Goal: Information Seeking & Learning: Compare options

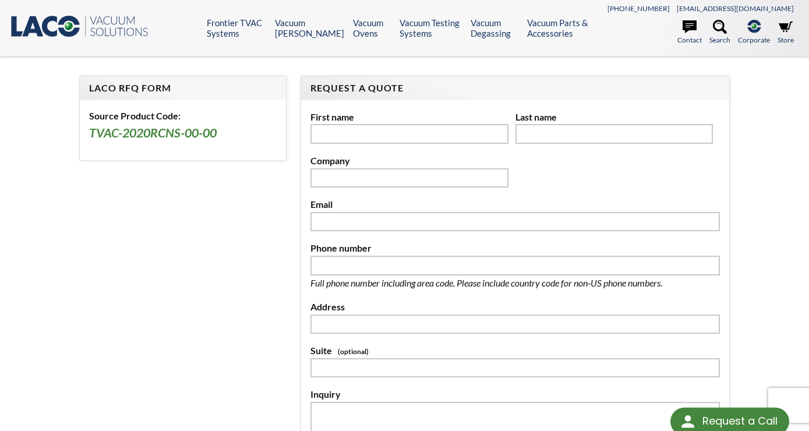
scroll to position [178, 0]
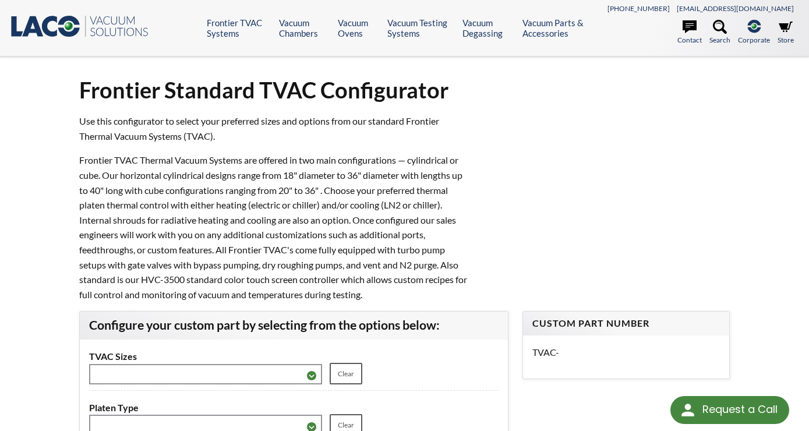
scroll to position [238, 0]
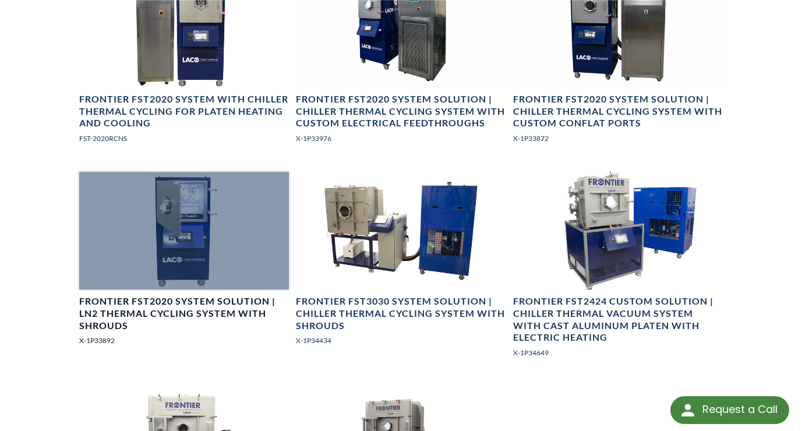
scroll to position [925, 0]
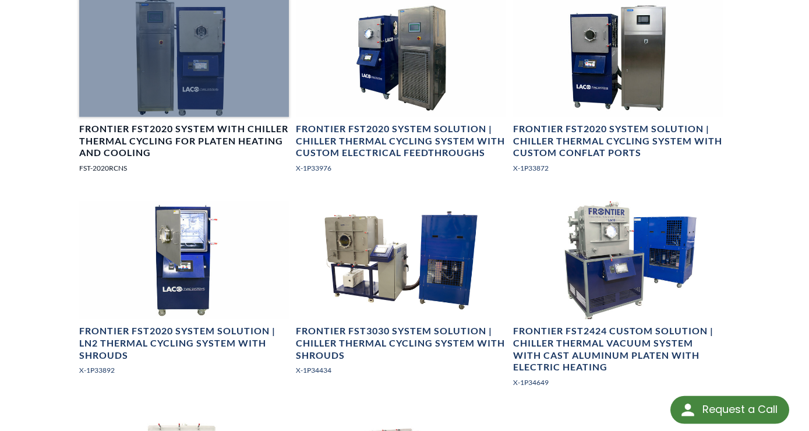
click at [192, 135] on link "Frontier FST2020 System with Chiller Thermal Cycling for Platen Heating and Coo…" at bounding box center [184, 90] width 210 height 183
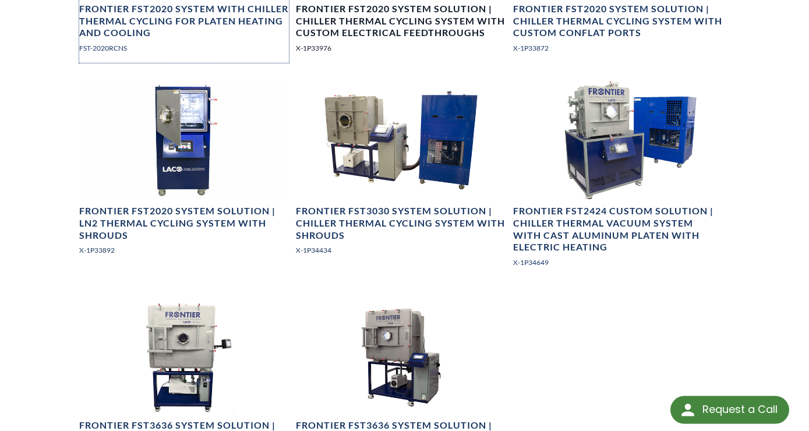
scroll to position [1046, 0]
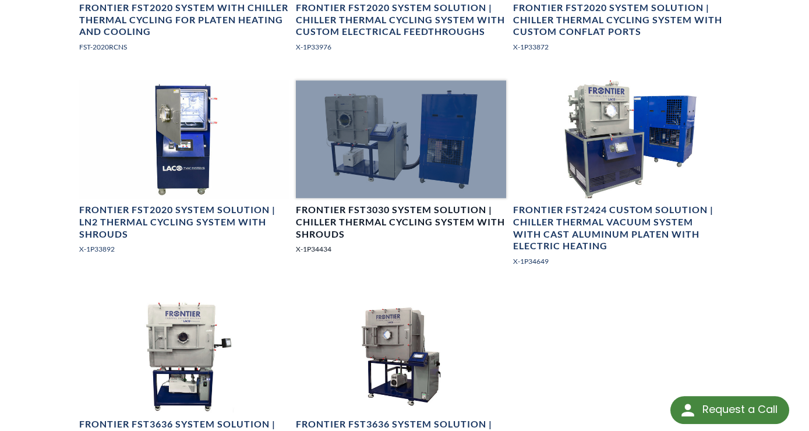
click at [420, 229] on h4 "Frontier FST3030 System Solution | Chiller Thermal Cycling System with Shrouds" at bounding box center [401, 222] width 210 height 36
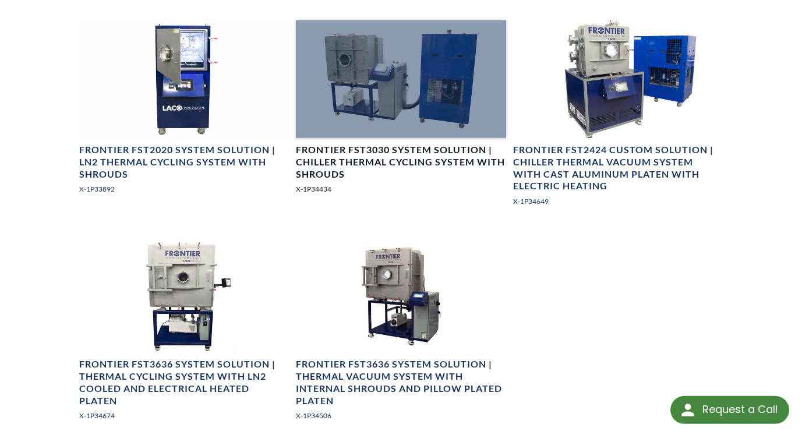
scroll to position [1106, 0]
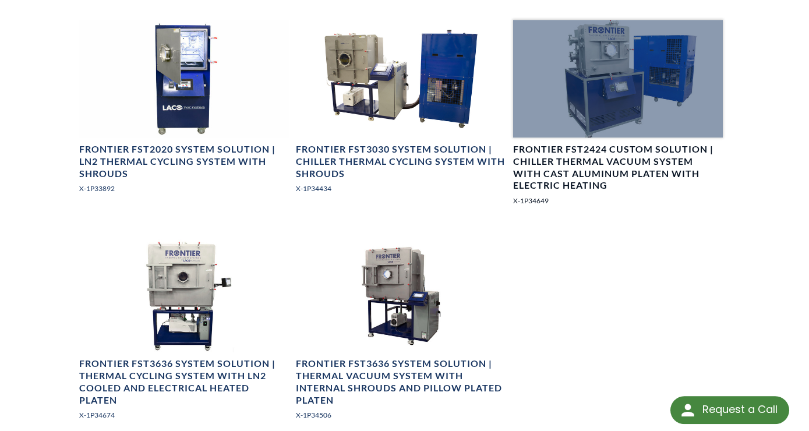
click at [546, 185] on h4 "Frontier FST2424 Custom Solution | Chiller Thermal Vacuum System with Cast Alum…" at bounding box center [618, 167] width 210 height 48
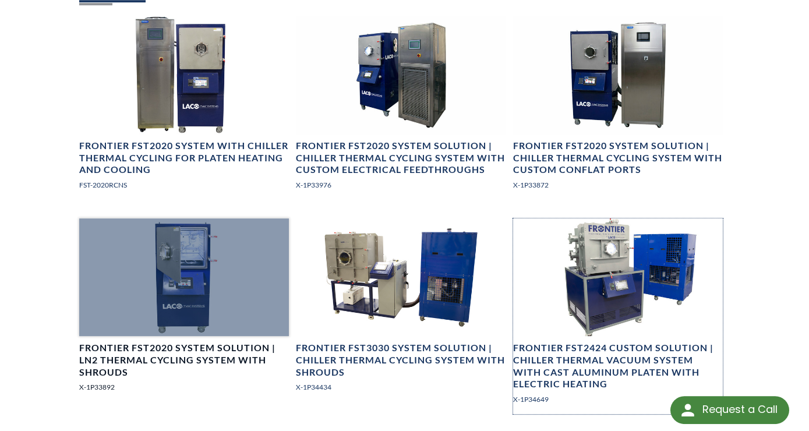
scroll to position [905, 0]
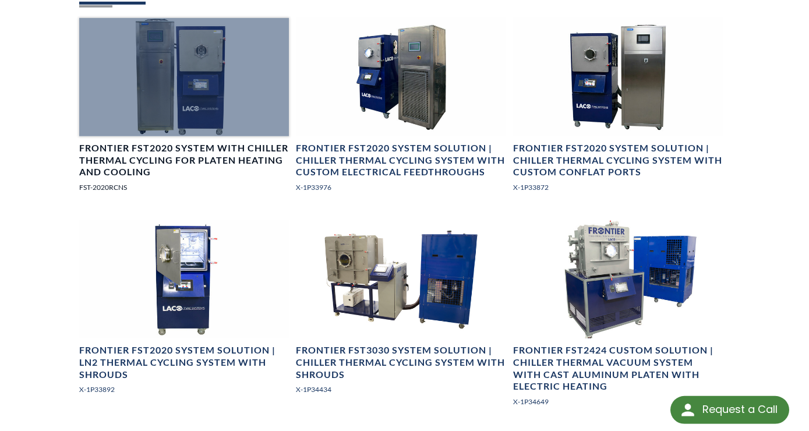
click at [223, 173] on h4 "Frontier FST2020 System with Chiller Thermal Cycling for Platen Heating and Coo…" at bounding box center [184, 160] width 210 height 36
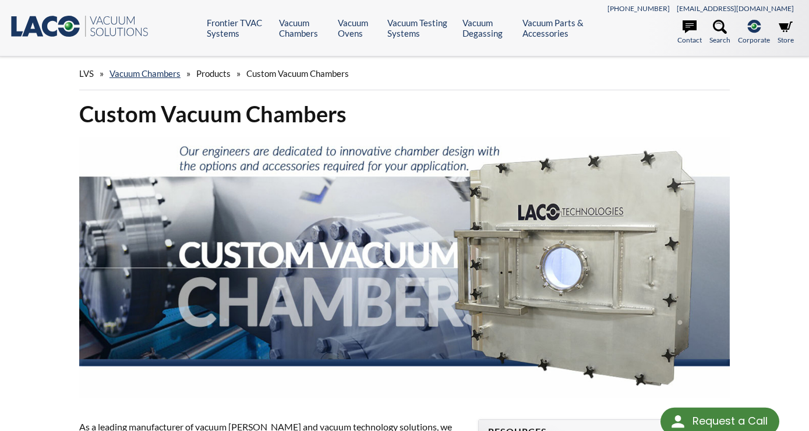
select select "Language Translate Widget"
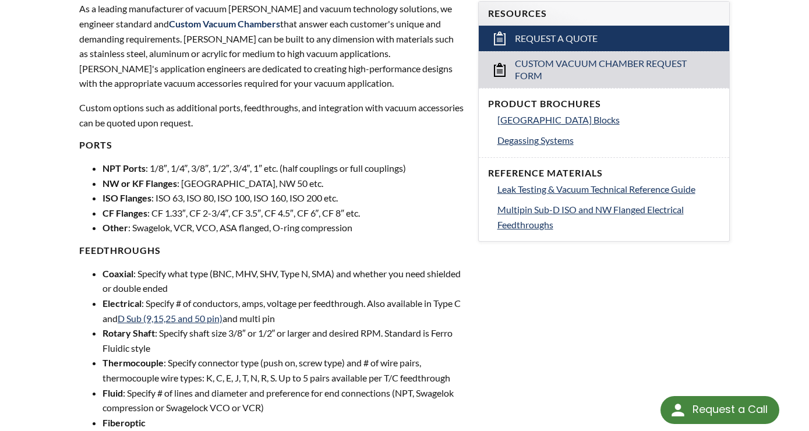
scroll to position [416, 0]
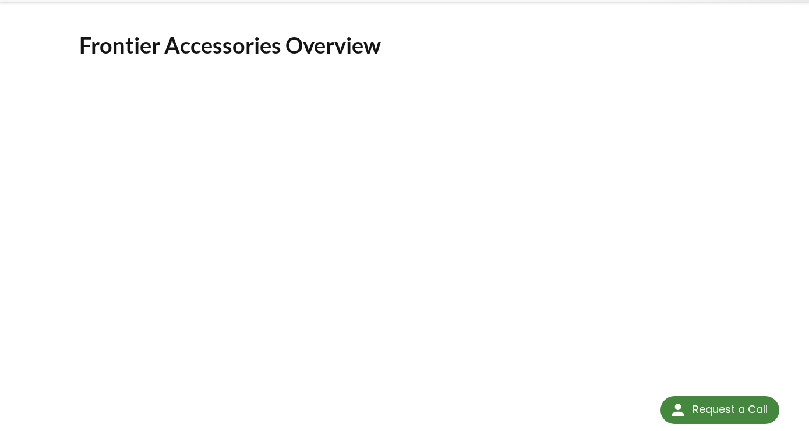
scroll to position [54, 0]
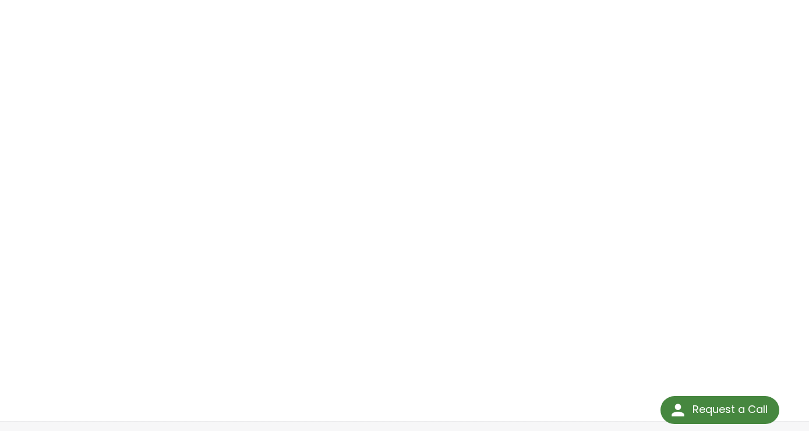
scroll to position [174, 0]
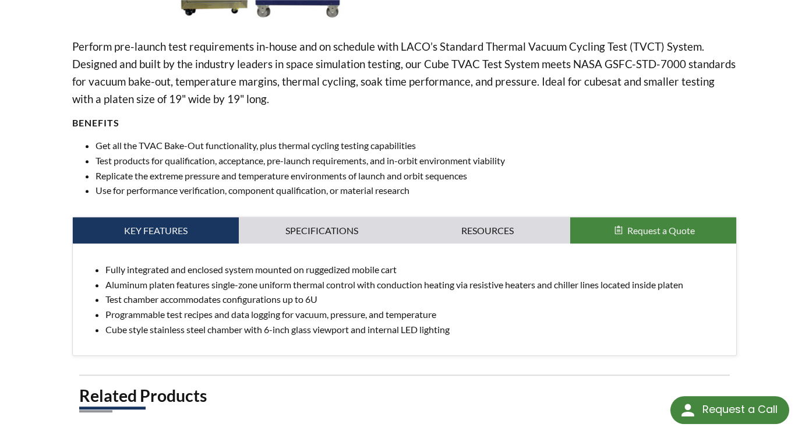
scroll to position [422, 0]
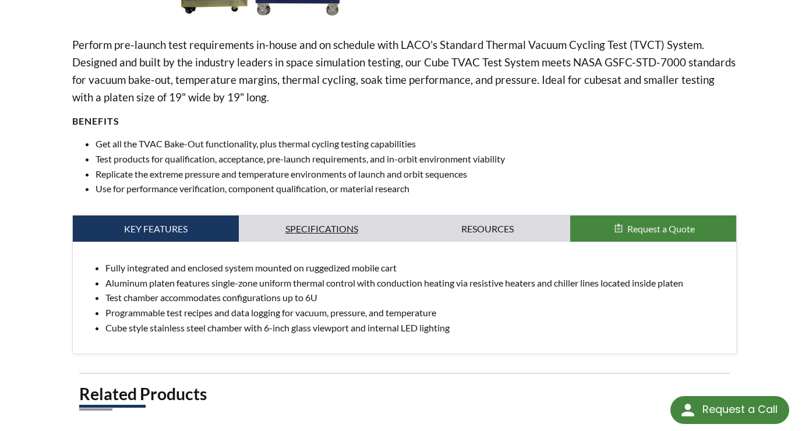
click at [352, 215] on link "Specifications" at bounding box center [322, 228] width 166 height 27
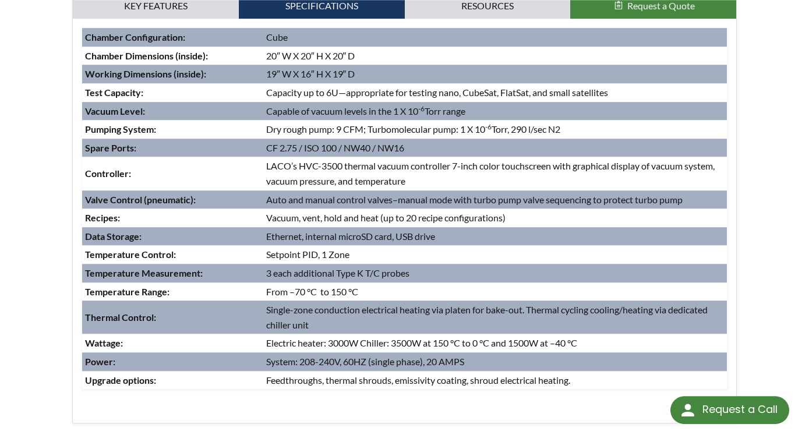
scroll to position [642, 0]
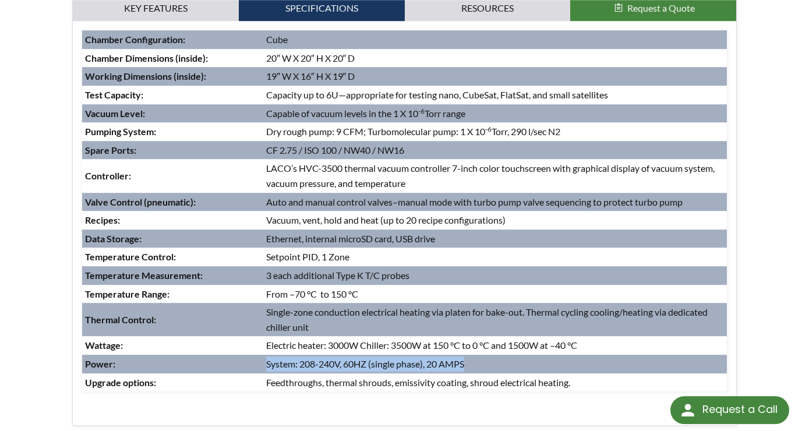
drag, startPoint x: 473, startPoint y: 364, endPoint x: 266, endPoint y: 366, distance: 207.3
click at [266, 366] on td "System: 208-240V, 60HZ (single phase), 20 AMPS" at bounding box center [494, 364] width 463 height 19
copy td "System: 208-240V, 60HZ (single phase), 20 AMPS"
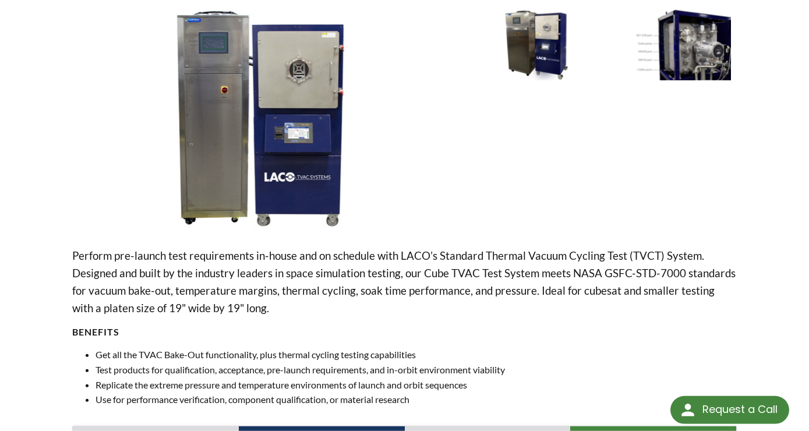
scroll to position [199, 0]
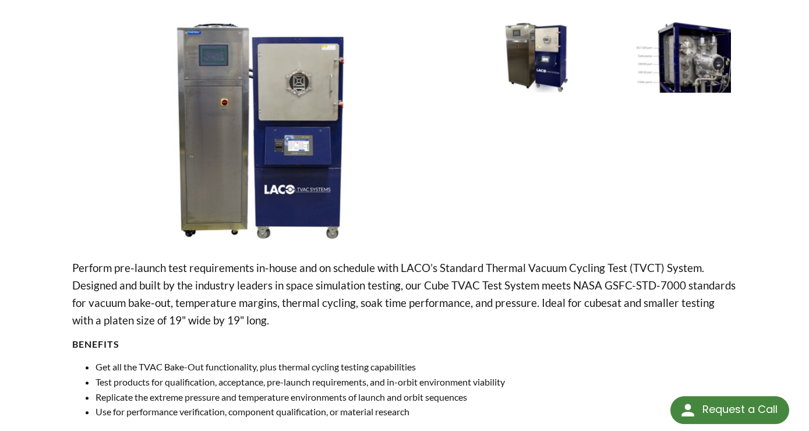
click at [692, 58] on img at bounding box center [667, 57] width 127 height 71
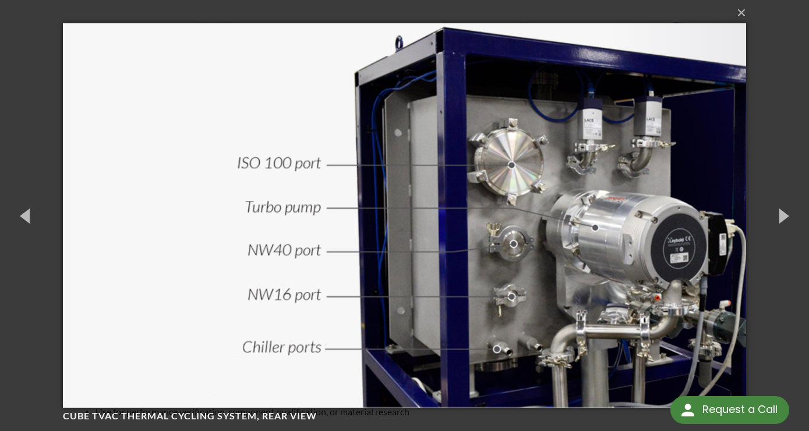
scroll to position [1, 0]
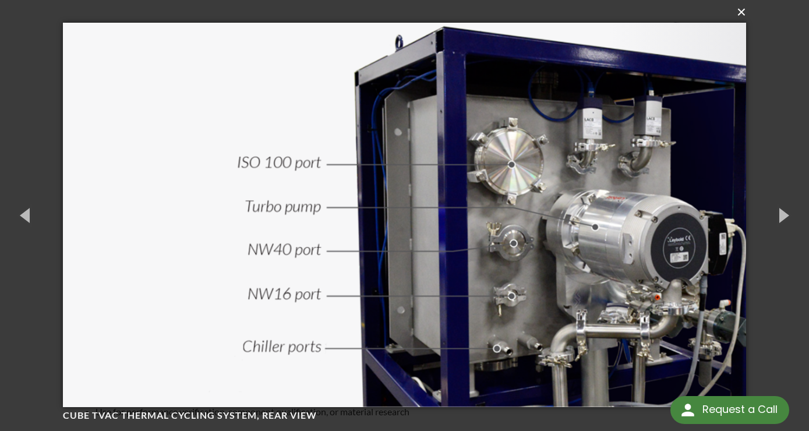
click at [736, 14] on button "×" at bounding box center [407, 12] width 683 height 26
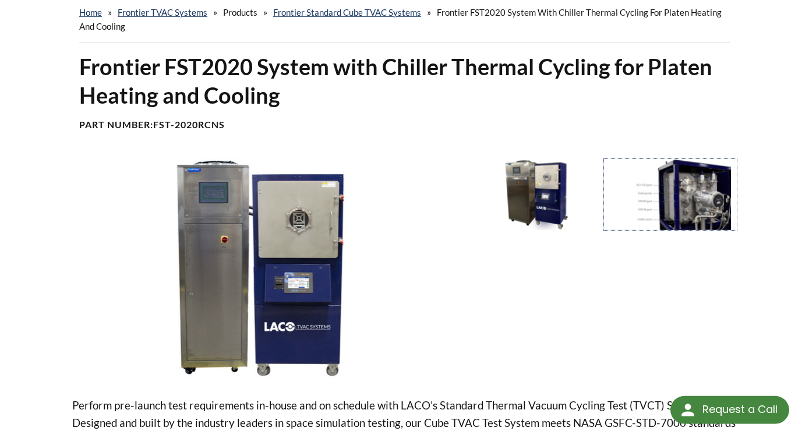
scroll to position [0, 0]
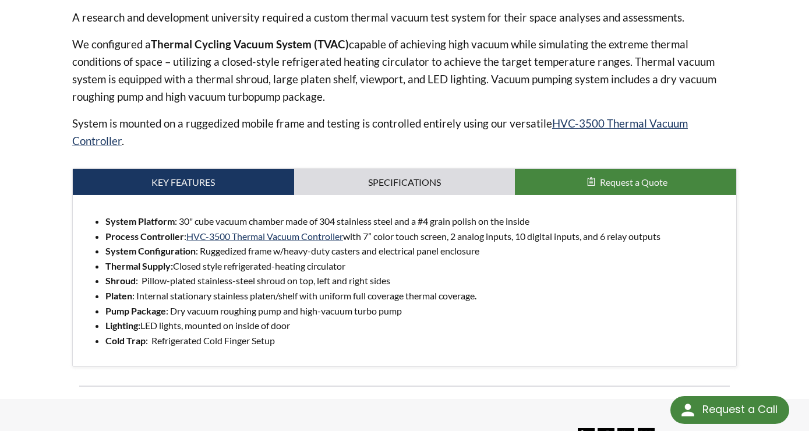
scroll to position [451, 0]
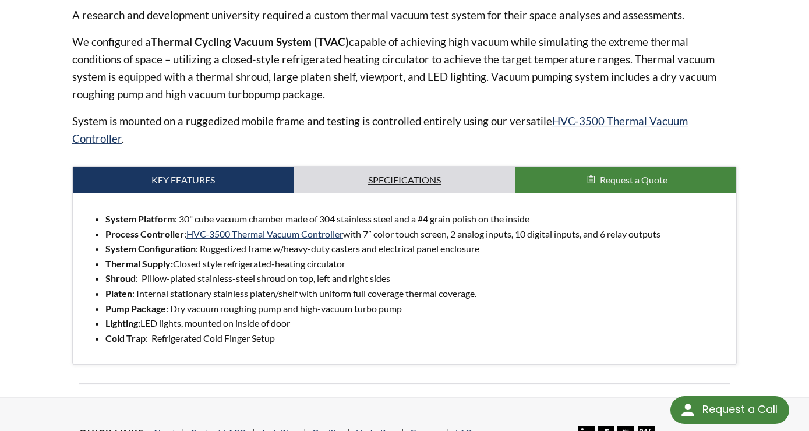
click at [412, 179] on link "Specifications" at bounding box center [404, 180] width 221 height 27
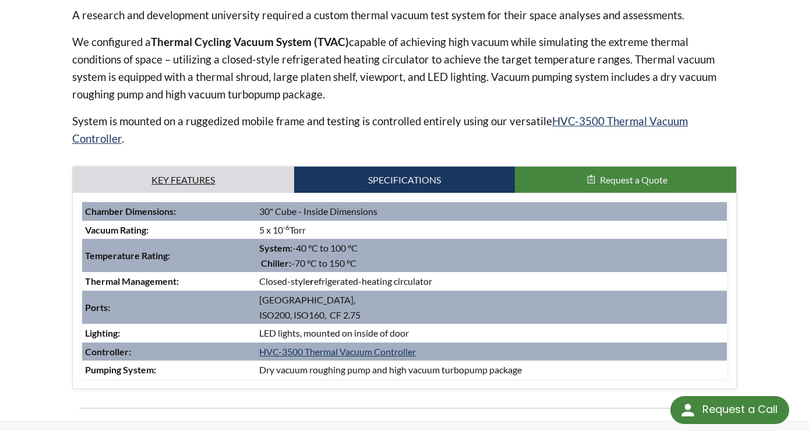
click at [240, 182] on link "Key Features" at bounding box center [183, 180] width 221 height 27
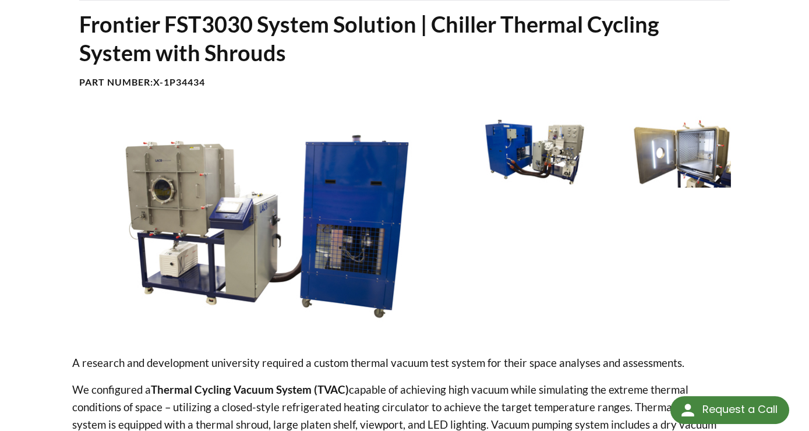
scroll to position [0, 0]
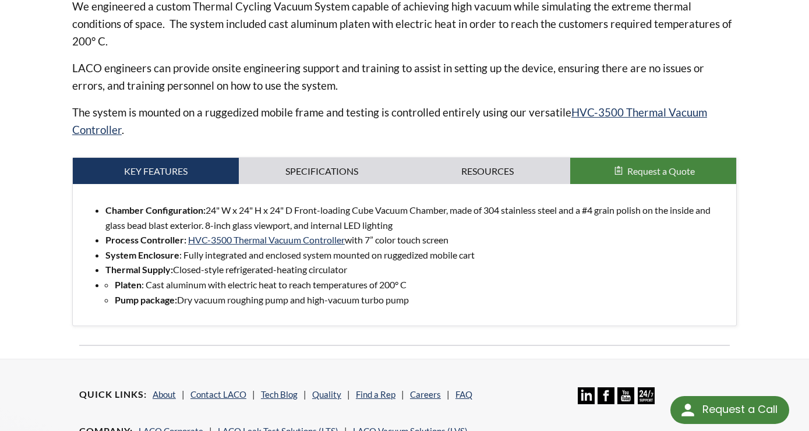
scroll to position [461, 0]
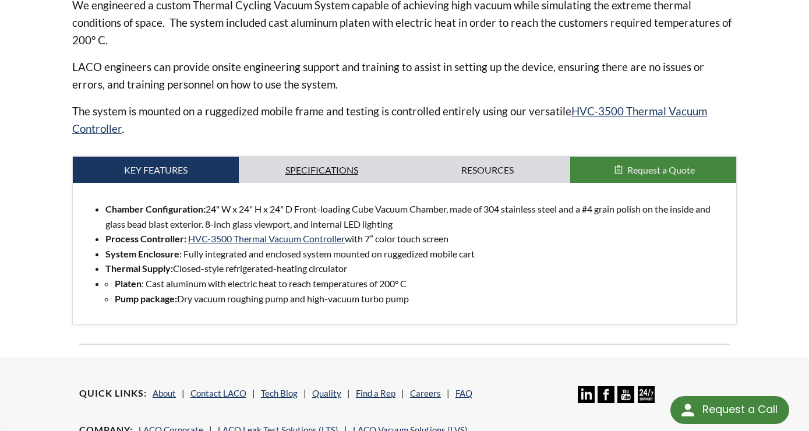
click at [358, 172] on link "Specifications" at bounding box center [322, 170] width 166 height 27
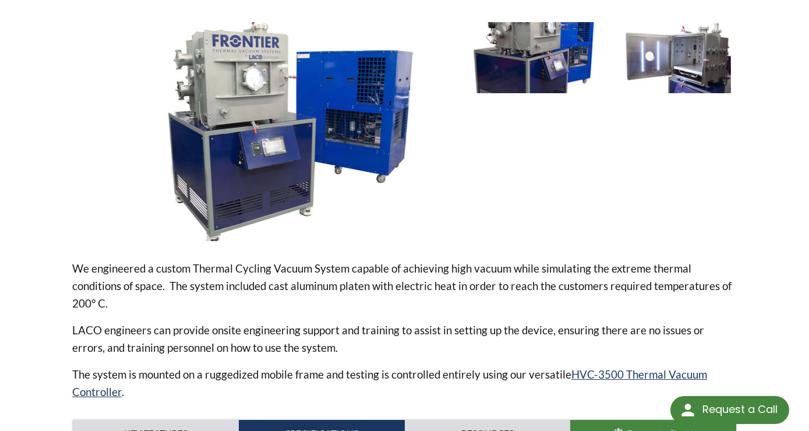
scroll to position [197, 0]
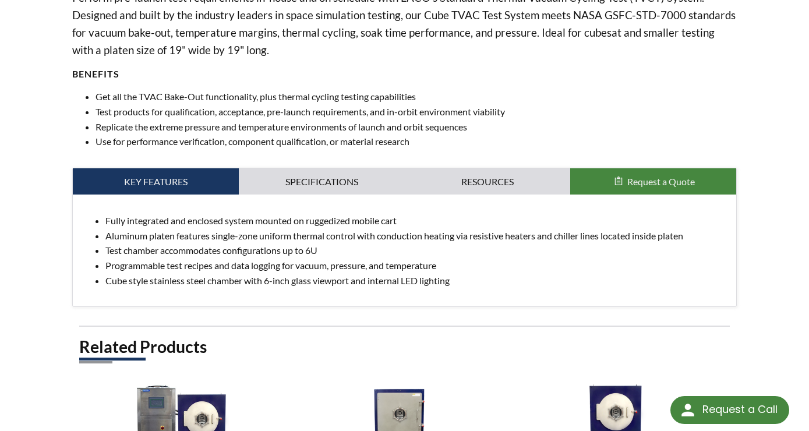
scroll to position [474, 0]
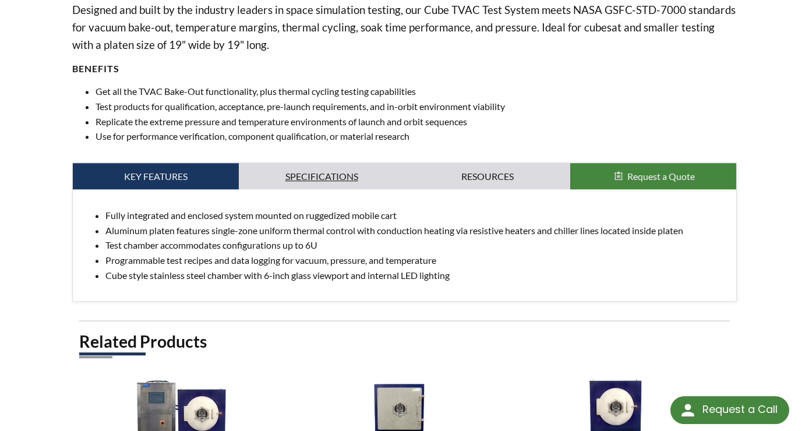
click at [345, 185] on link "Specifications" at bounding box center [322, 176] width 166 height 27
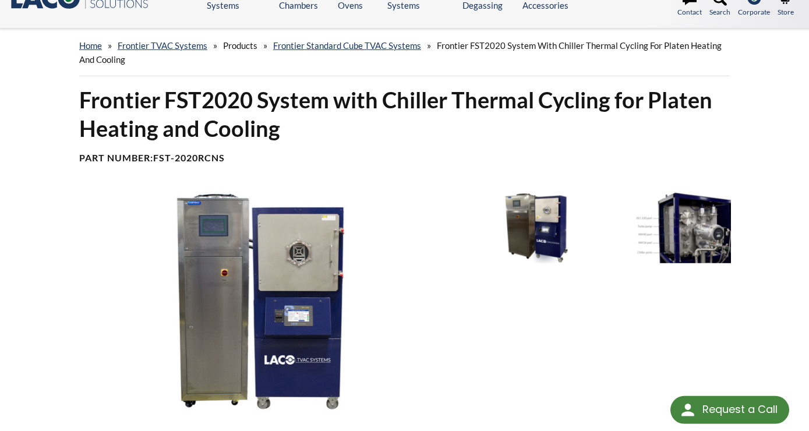
scroll to position [26, 0]
